Goal: Task Accomplishment & Management: Manage account settings

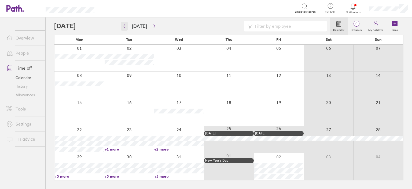
click at [121, 26] on button "button" at bounding box center [124, 26] width 7 height 9
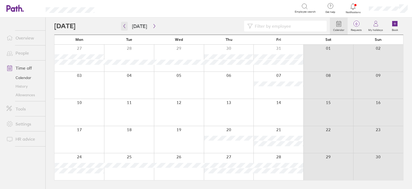
click at [124, 28] on icon "button" at bounding box center [124, 26] width 4 height 4
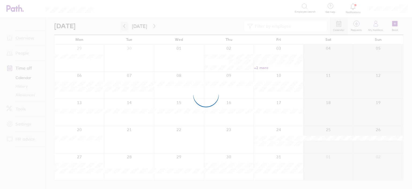
click at [124, 28] on div at bounding box center [206, 94] width 412 height 189
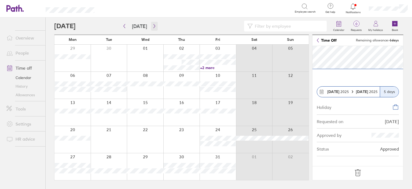
click at [152, 25] on icon "button" at bounding box center [154, 26] width 4 height 4
click at [154, 27] on icon "button" at bounding box center [155, 26] width 2 height 4
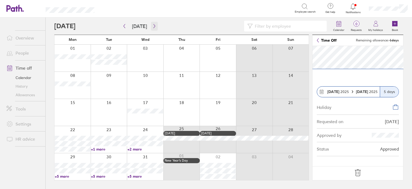
click at [154, 27] on icon "button" at bounding box center [155, 26] width 2 height 4
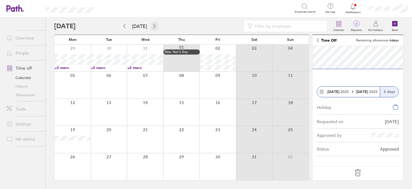
click at [154, 27] on icon "button" at bounding box center [155, 26] width 2 height 4
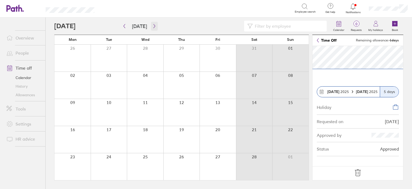
click at [154, 27] on icon "button" at bounding box center [155, 26] width 2 height 4
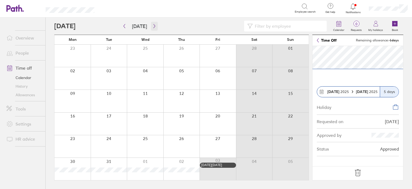
click at [154, 27] on icon "button" at bounding box center [155, 26] width 2 height 4
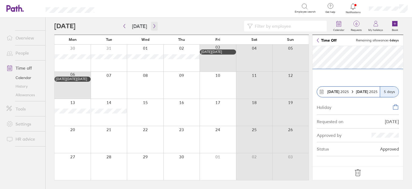
click at [154, 27] on icon "button" at bounding box center [155, 26] width 2 height 4
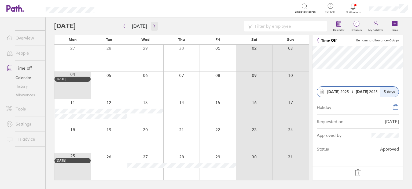
click at [154, 28] on button "button" at bounding box center [154, 26] width 7 height 9
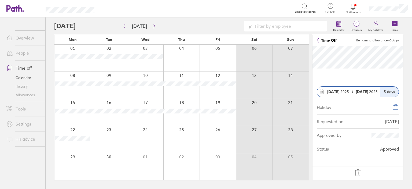
click at [304, 21] on input at bounding box center [288, 26] width 71 height 10
type input "[PERSON_NAME]"
click at [124, 27] on icon "button" at bounding box center [124, 26] width 4 height 4
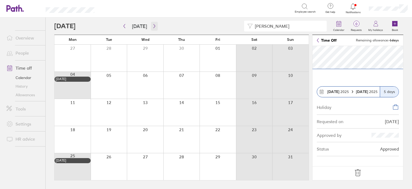
click at [155, 26] on button "button" at bounding box center [154, 26] width 7 height 9
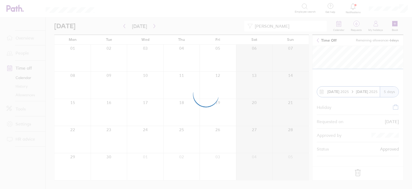
click at [152, 25] on div at bounding box center [206, 94] width 412 height 189
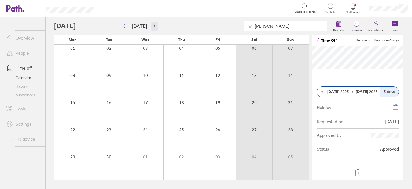
click at [152, 26] on icon "button" at bounding box center [154, 26] width 4 height 4
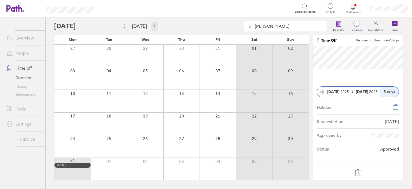
click at [152, 27] on icon "button" at bounding box center [154, 26] width 4 height 4
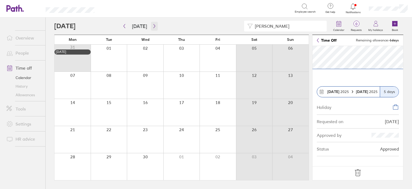
click at [152, 27] on icon "button" at bounding box center [154, 26] width 4 height 4
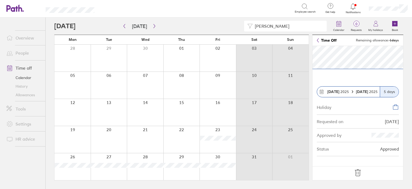
click at [210, 135] on div at bounding box center [218, 139] width 37 height 27
click at [349, 5] on div at bounding box center [353, 7] width 17 height 8
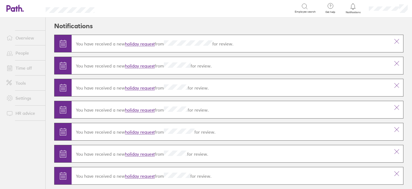
click at [142, 45] on link "holiday request" at bounding box center [140, 43] width 30 height 5
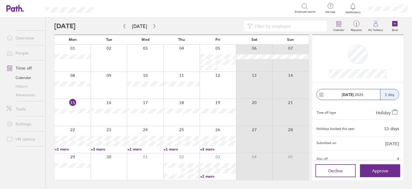
click at [98, 147] on link "+3 more" at bounding box center [109, 149] width 36 height 5
click at [383, 168] on span "Approve" at bounding box center [380, 170] width 16 height 5
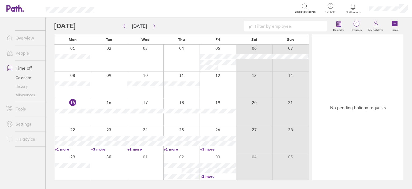
click at [27, 92] on link "Allowances" at bounding box center [23, 94] width 43 height 9
